Goal: Information Seeking & Learning: Compare options

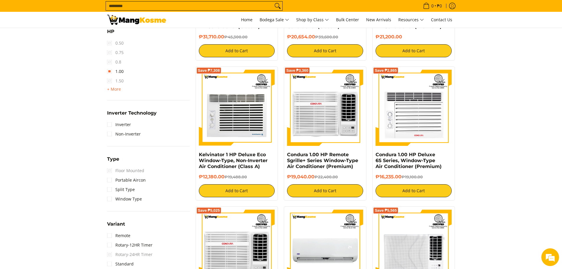
scroll to position [354, 0]
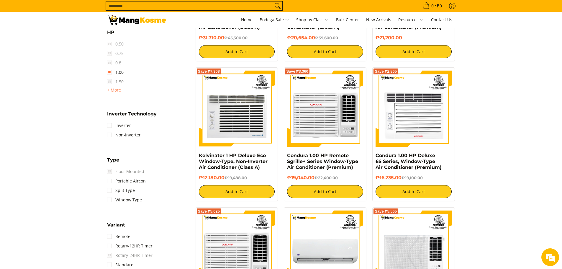
click at [112, 62] on span "0.8" at bounding box center [114, 62] width 14 height 9
click at [110, 63] on span "0.8" at bounding box center [114, 62] width 14 height 9
click at [109, 71] on link "1.00" at bounding box center [115, 72] width 17 height 9
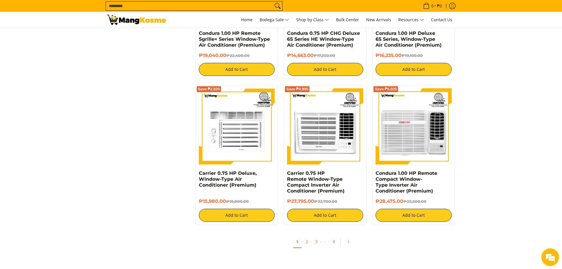
scroll to position [1033, 0]
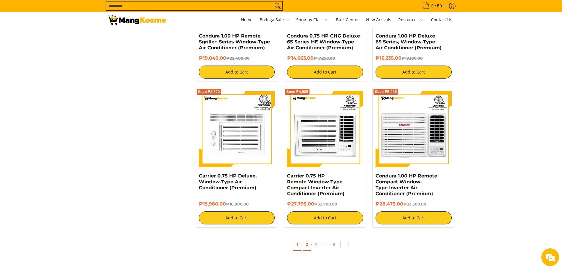
click at [309, 245] on link "2" at bounding box center [307, 244] width 8 height 12
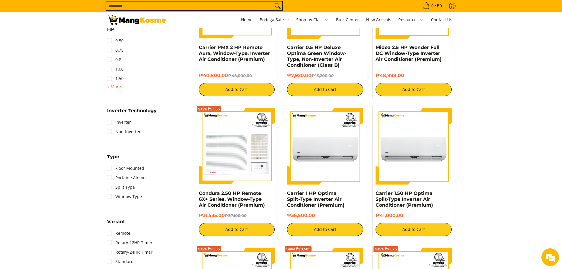
scroll to position [325, 0]
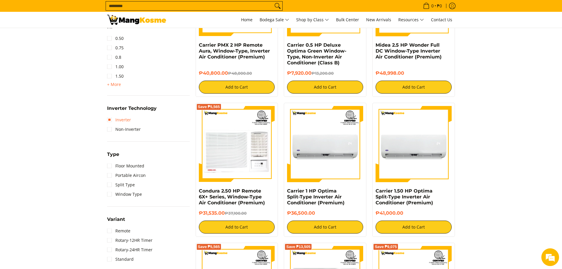
click at [123, 119] on link "Inverter" at bounding box center [119, 119] width 24 height 9
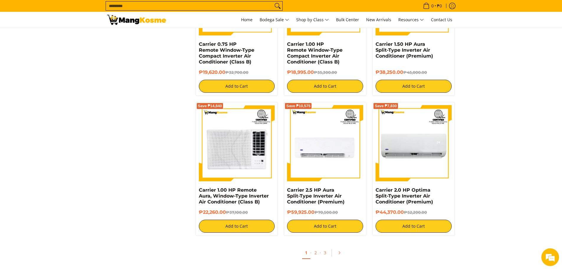
scroll to position [1057, 0]
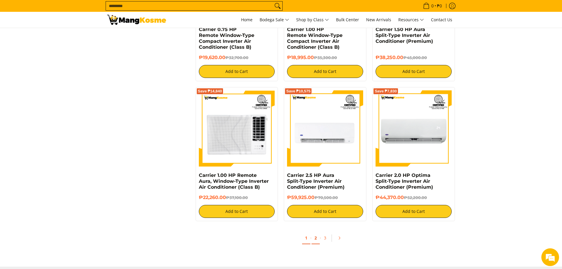
click at [313, 238] on link "2" at bounding box center [316, 238] width 8 height 12
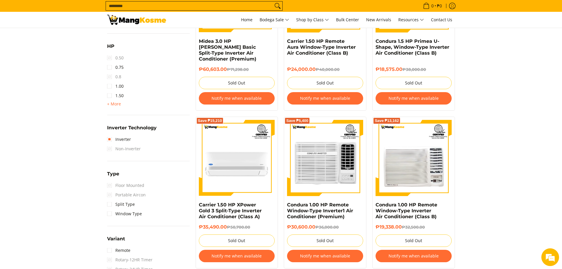
scroll to position [325, 0]
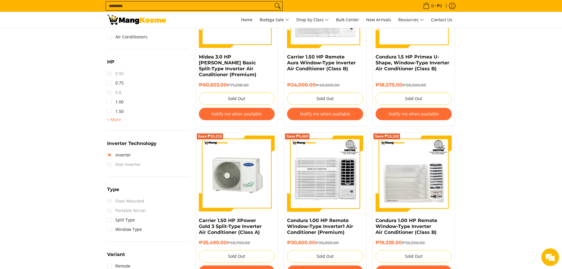
click at [242, 197] on img at bounding box center [237, 173] width 76 height 76
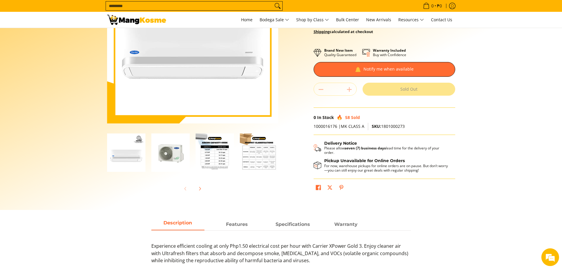
scroll to position [89, 0]
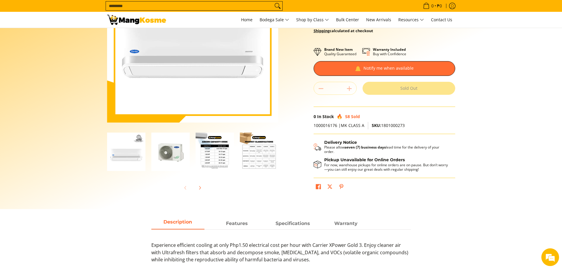
click at [216, 155] on img "Carrier 1.50 HP XPower Gold 3 Split-Type Inverter Air Conditioner (Class A)-3" at bounding box center [215, 151] width 38 height 38
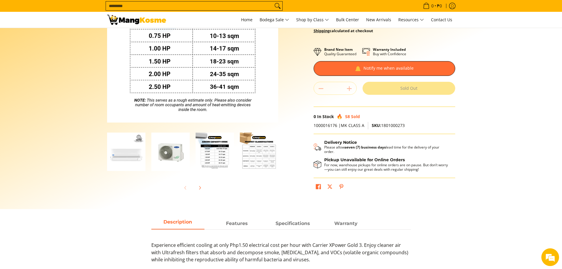
click at [265, 154] on img "Carrier 1.50 HP XPower Gold 3 Split-Type Inverter Air Conditioner (Class A)-4" at bounding box center [259, 151] width 38 height 38
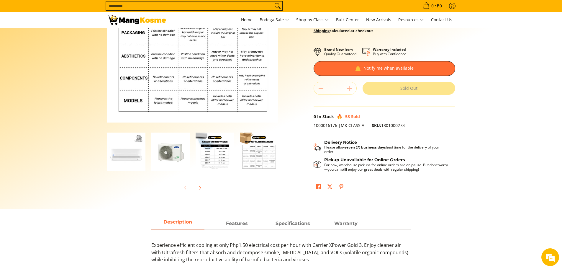
click at [234, 154] on div at bounding box center [215, 152] width 44 height 46
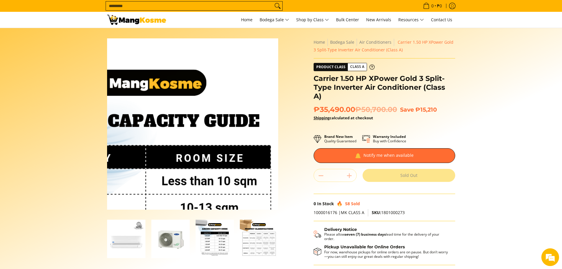
scroll to position [0, 0]
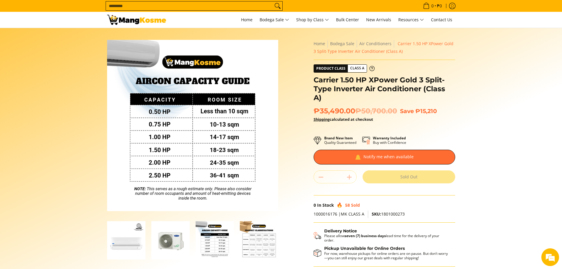
click at [151, 22] on img at bounding box center [136, 20] width 59 height 10
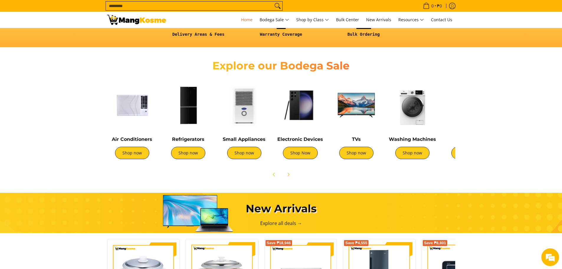
scroll to position [0, 938]
click at [237, 127] on img at bounding box center [244, 105] width 50 height 50
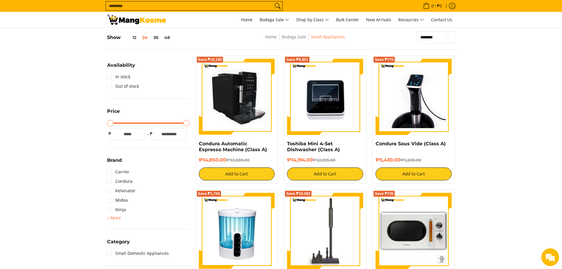
scroll to position [59, 0]
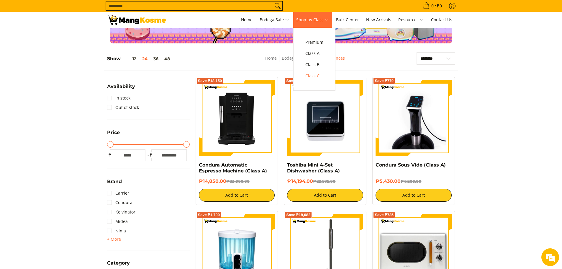
click at [323, 75] on span "Class C" at bounding box center [314, 75] width 18 height 7
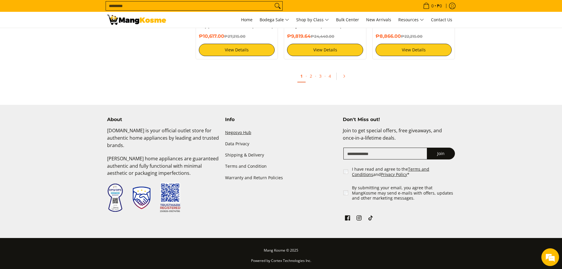
scroll to position [1239, 0]
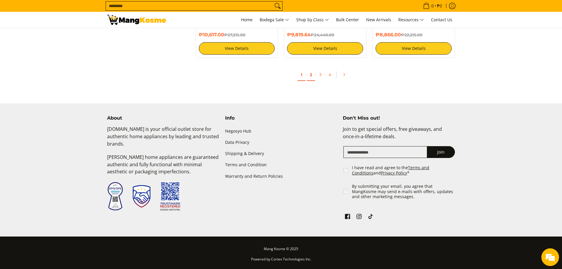
click at [310, 73] on link "2" at bounding box center [311, 75] width 8 height 12
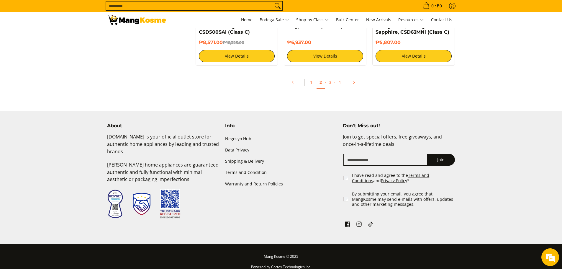
scroll to position [1227, 0]
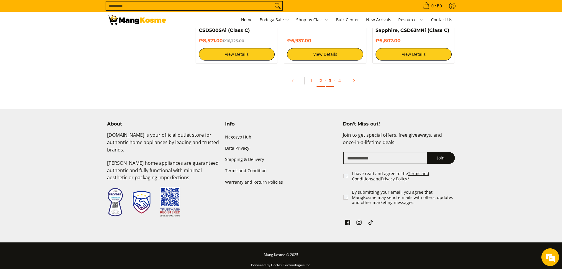
click at [329, 78] on link "3" at bounding box center [330, 81] width 8 height 12
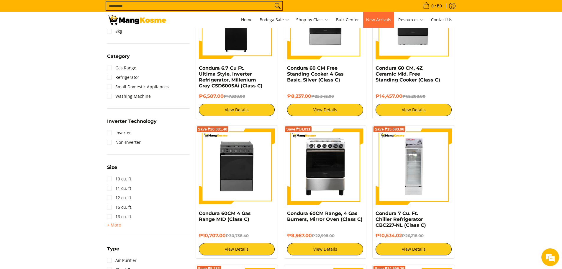
click at [386, 18] on span "New Arrivals" at bounding box center [378, 20] width 25 height 6
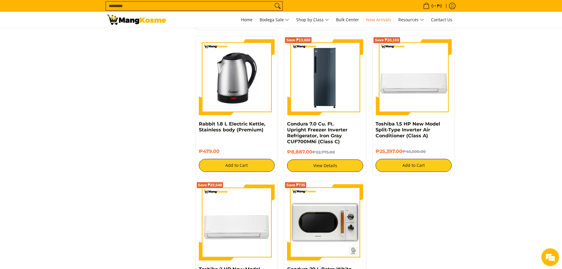
scroll to position [767, 0]
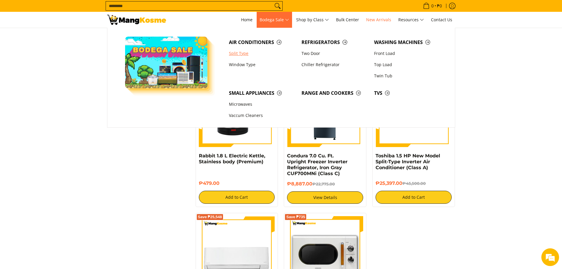
click at [247, 55] on link "Split Type" at bounding box center [262, 53] width 73 height 11
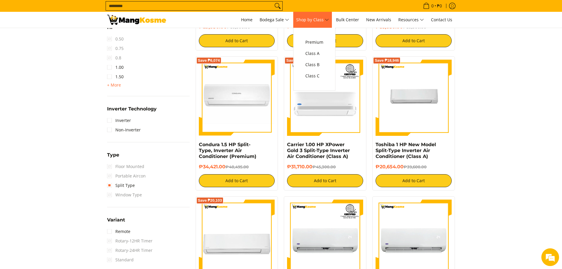
scroll to position [354, 0]
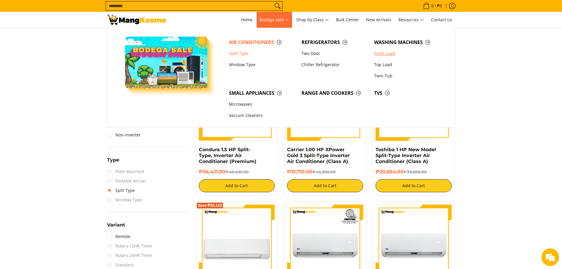
click at [385, 55] on link "Front Load" at bounding box center [407, 53] width 73 height 11
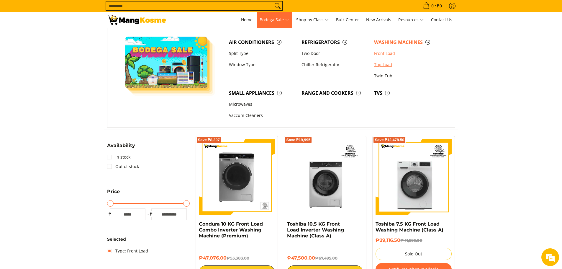
click at [385, 65] on link "Top Load" at bounding box center [407, 64] width 73 height 11
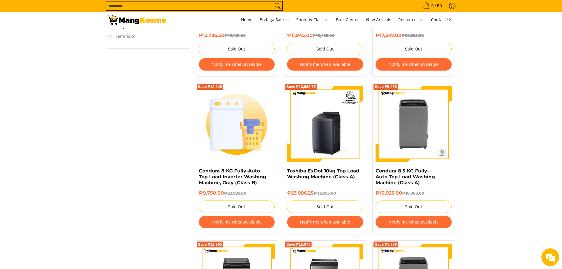
scroll to position [531, 0]
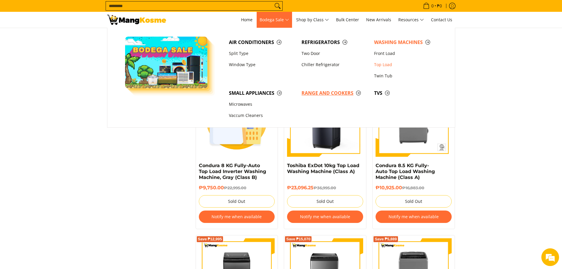
click at [321, 94] on span "Range and Cookers" at bounding box center [335, 92] width 67 height 7
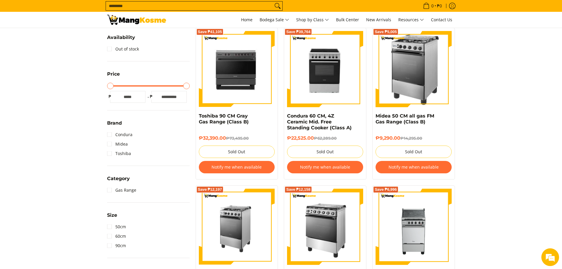
scroll to position [89, 0]
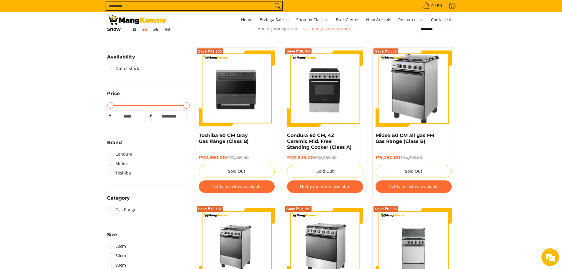
click at [250, 91] on img at bounding box center [237, 88] width 76 height 76
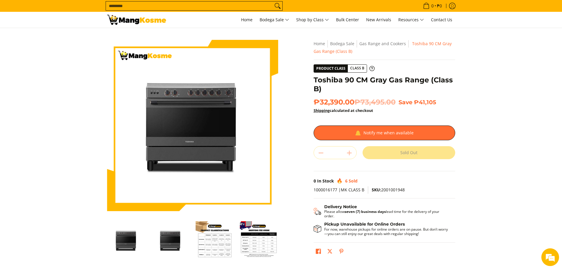
click at [172, 231] on img "Toshiba 90 CM Gray Gas Range (Class B)-2" at bounding box center [170, 240] width 38 height 38
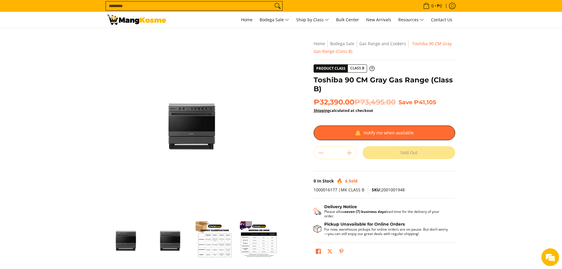
click at [143, 230] on img "toshiba-90-cm-5-burner-gas-range-gray-full-view-mang-kosme" at bounding box center [126, 240] width 38 height 38
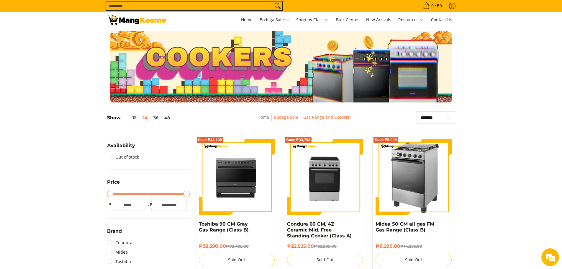
click at [280, 115] on link "Bodega Sale" at bounding box center [286, 117] width 24 height 6
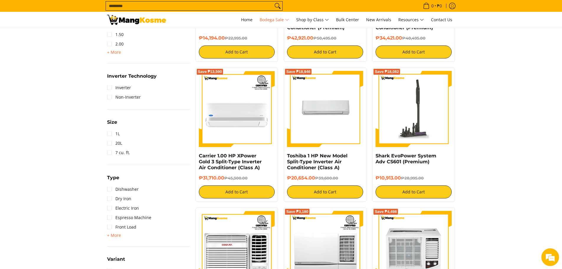
click at [438, 132] on img at bounding box center [414, 109] width 76 height 76
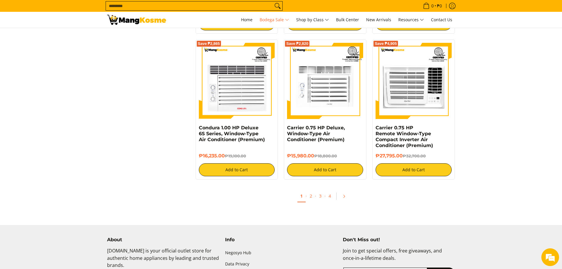
scroll to position [1209, 0]
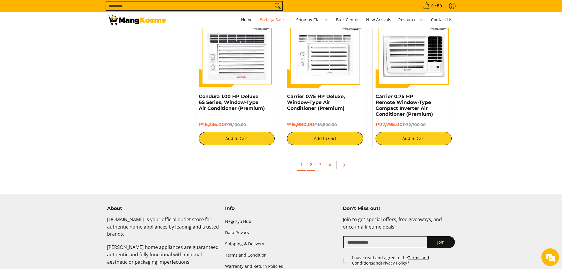
click at [308, 165] on link "2" at bounding box center [311, 165] width 8 height 12
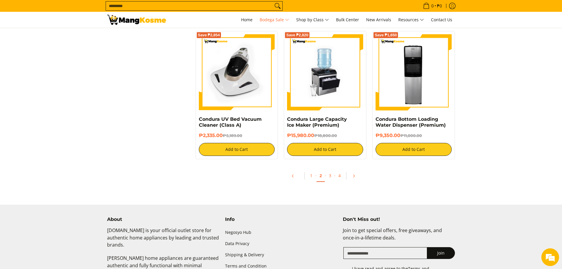
scroll to position [1209, 0]
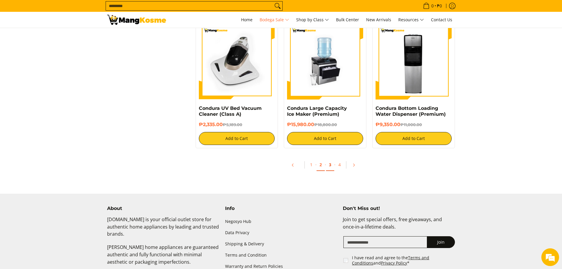
click at [332, 164] on link "3" at bounding box center [330, 165] width 8 height 12
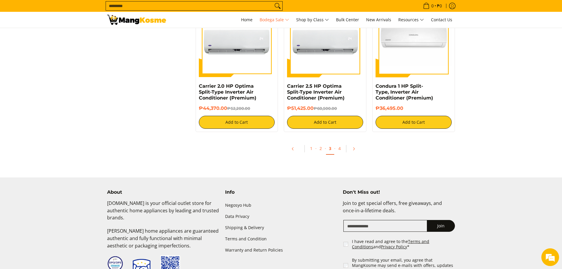
scroll to position [1209, 0]
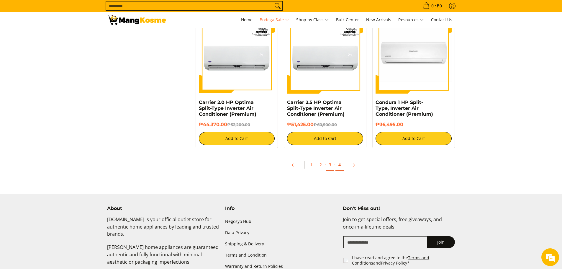
click at [337, 166] on link "4" at bounding box center [339, 165] width 8 height 12
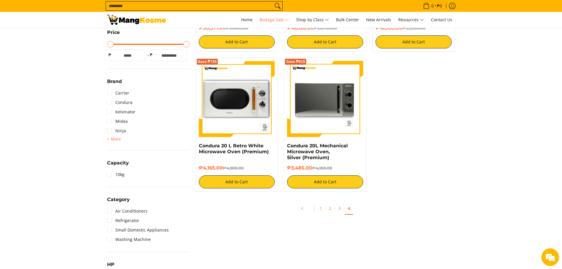
scroll to position [357, 0]
